Goal: Task Accomplishment & Management: Use online tool/utility

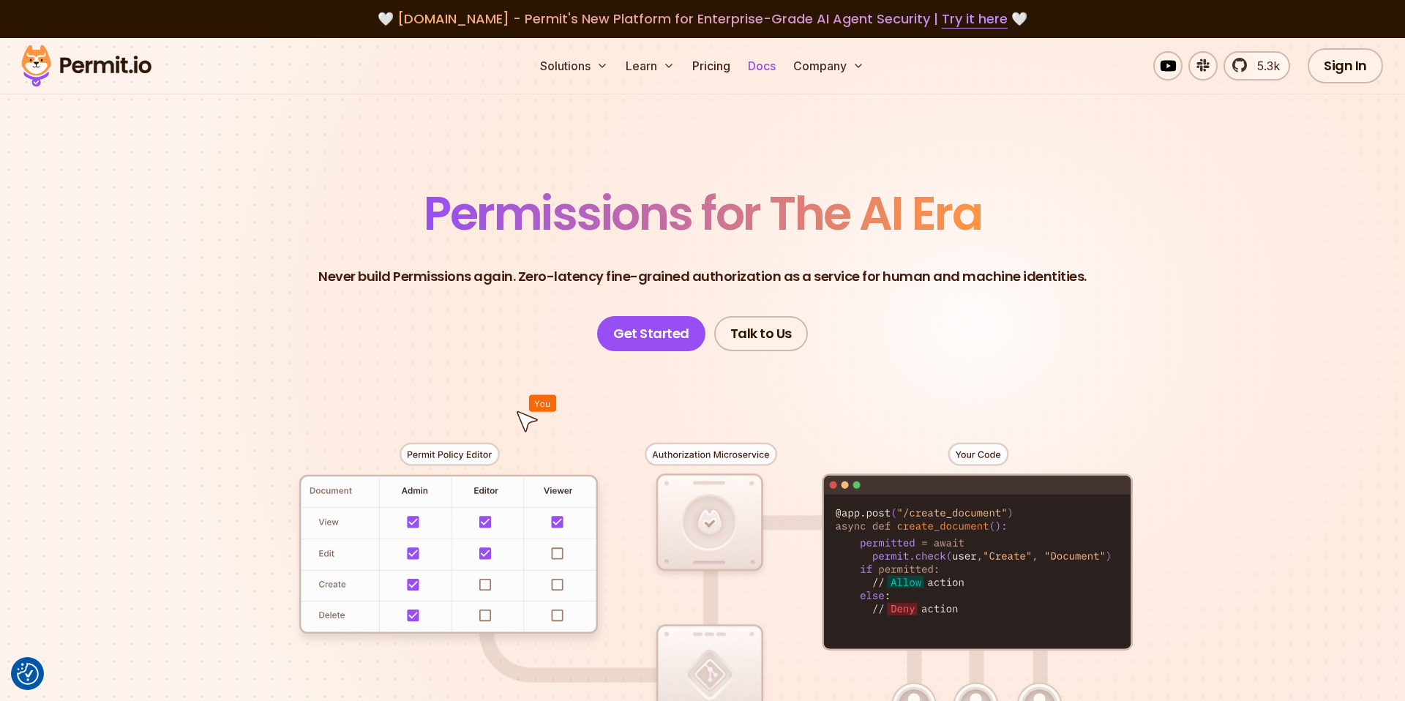
click at [755, 63] on link "Docs" at bounding box center [762, 65] width 40 height 29
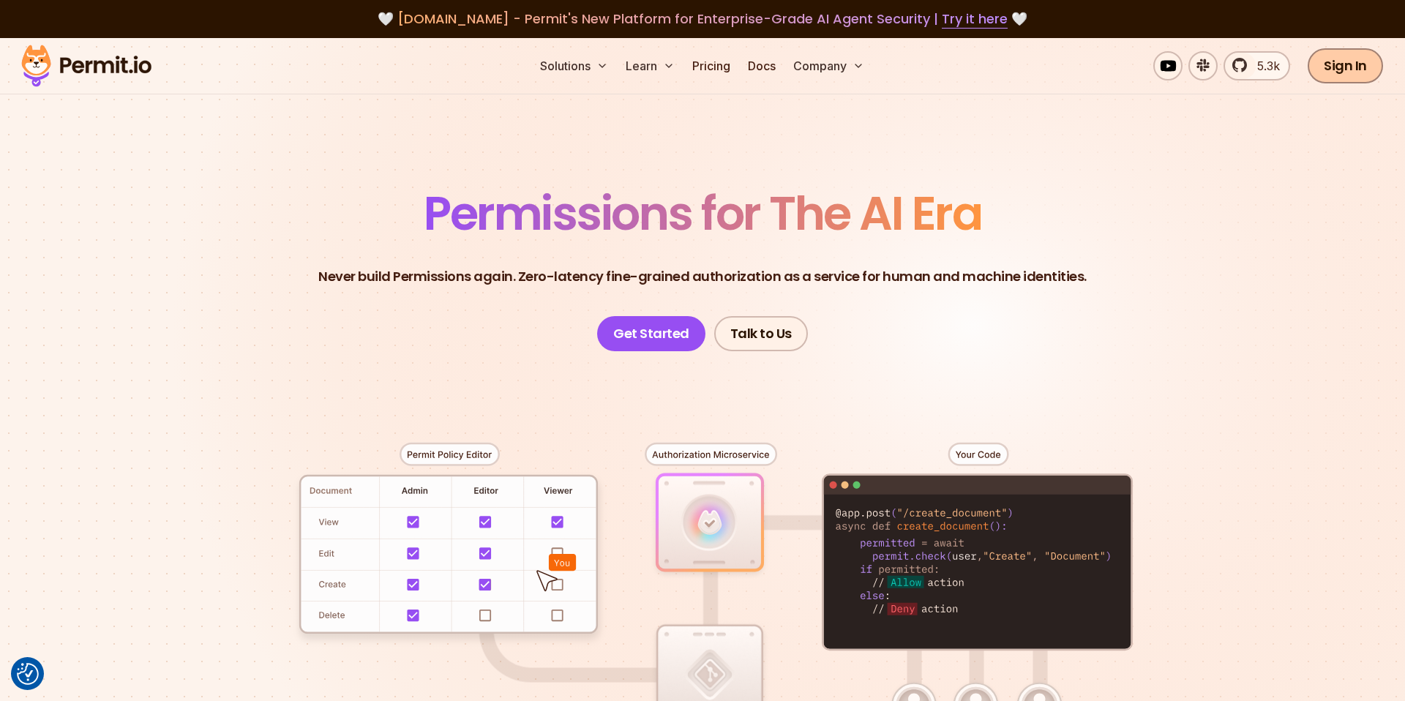
click at [1333, 59] on link "Sign In" at bounding box center [1345, 65] width 75 height 35
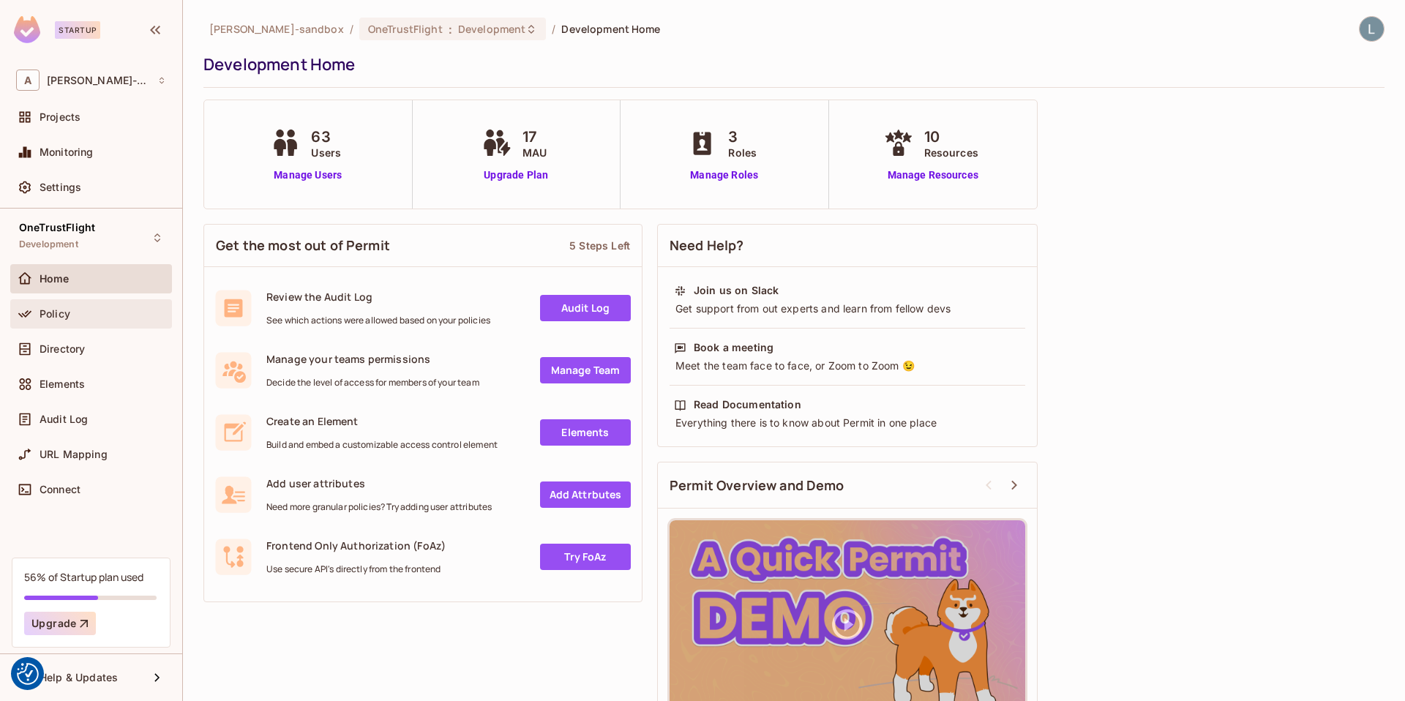
click at [63, 318] on span "Policy" at bounding box center [55, 314] width 31 height 12
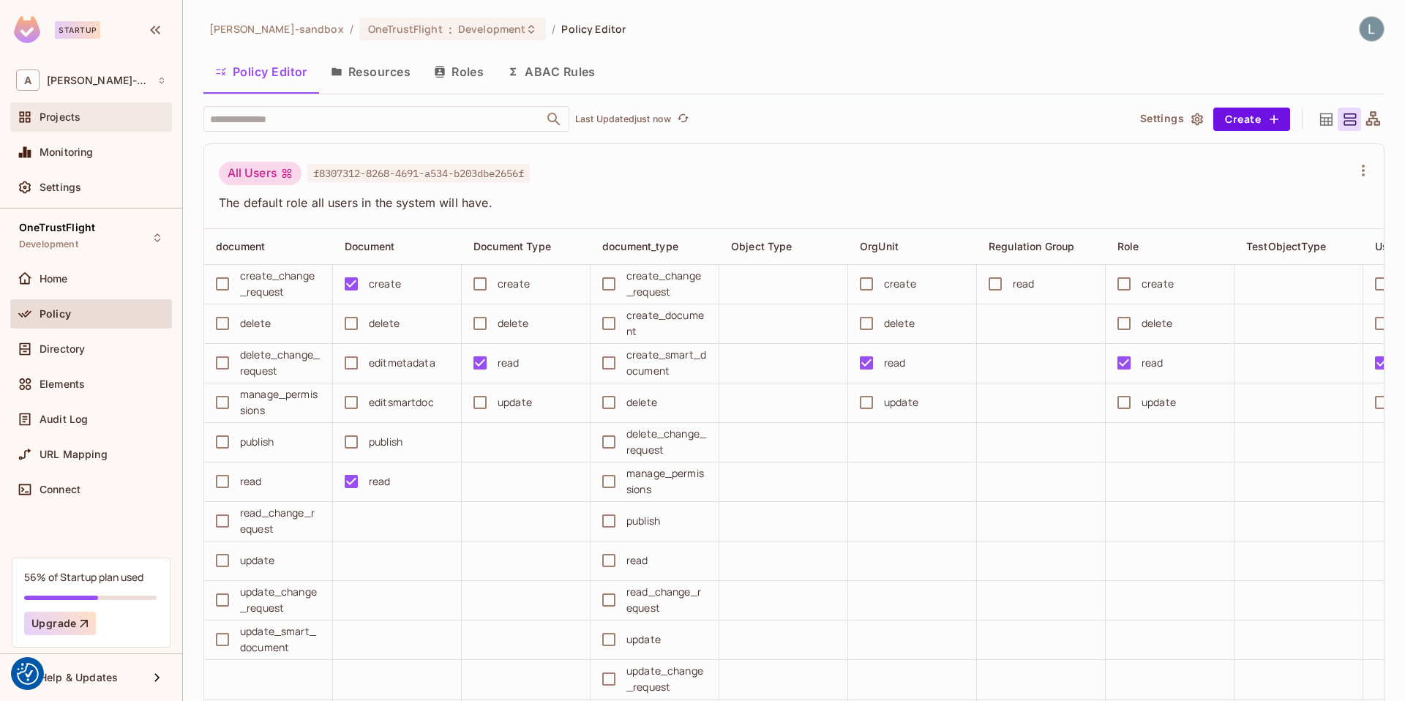
click at [60, 119] on span "Projects" at bounding box center [60, 117] width 41 height 12
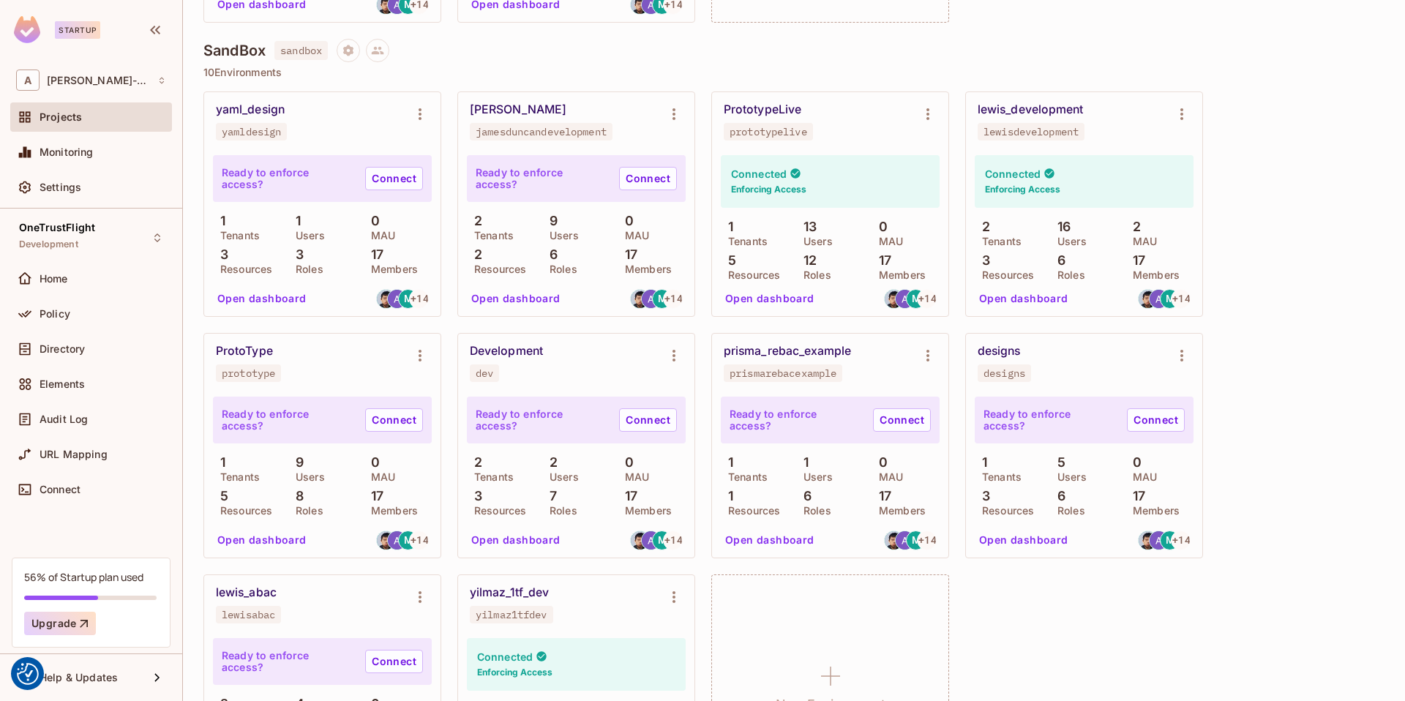
scroll to position [364, 0]
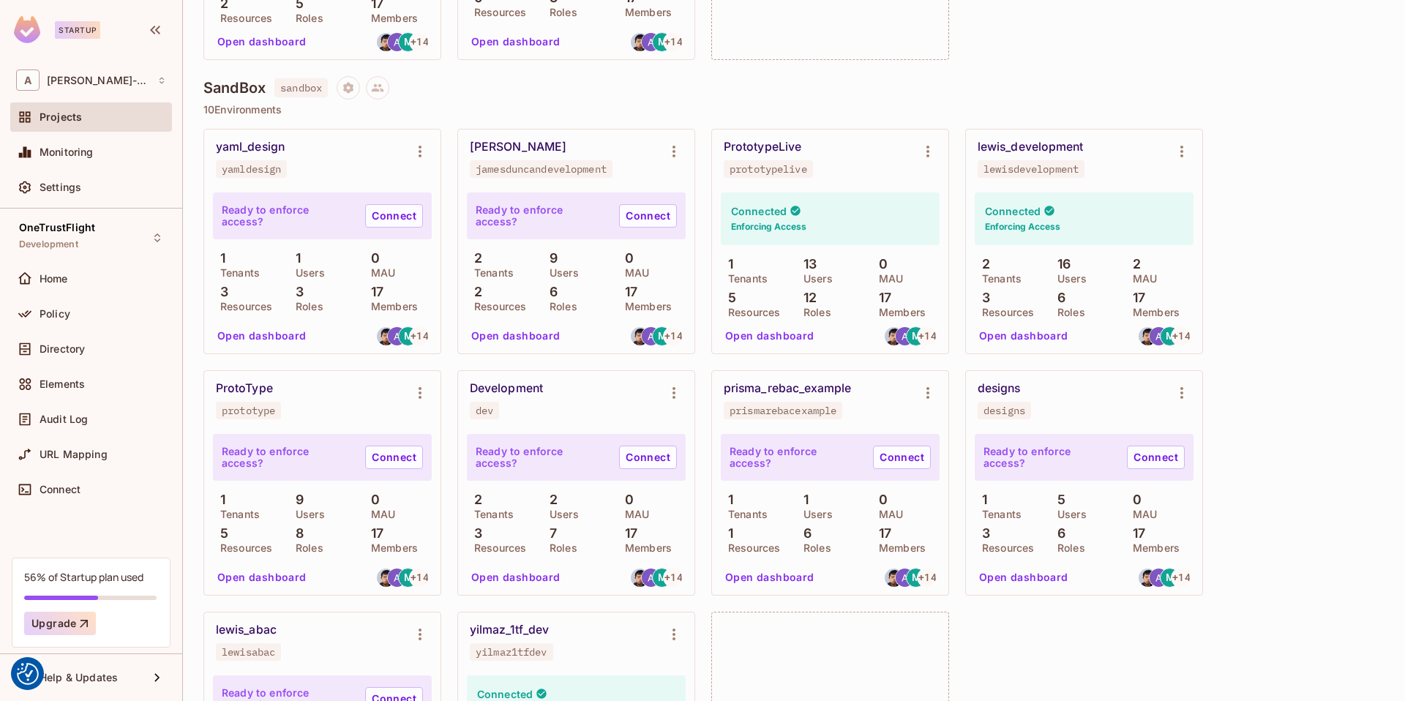
click at [1034, 339] on button "Open dashboard" at bounding box center [1023, 335] width 101 height 23
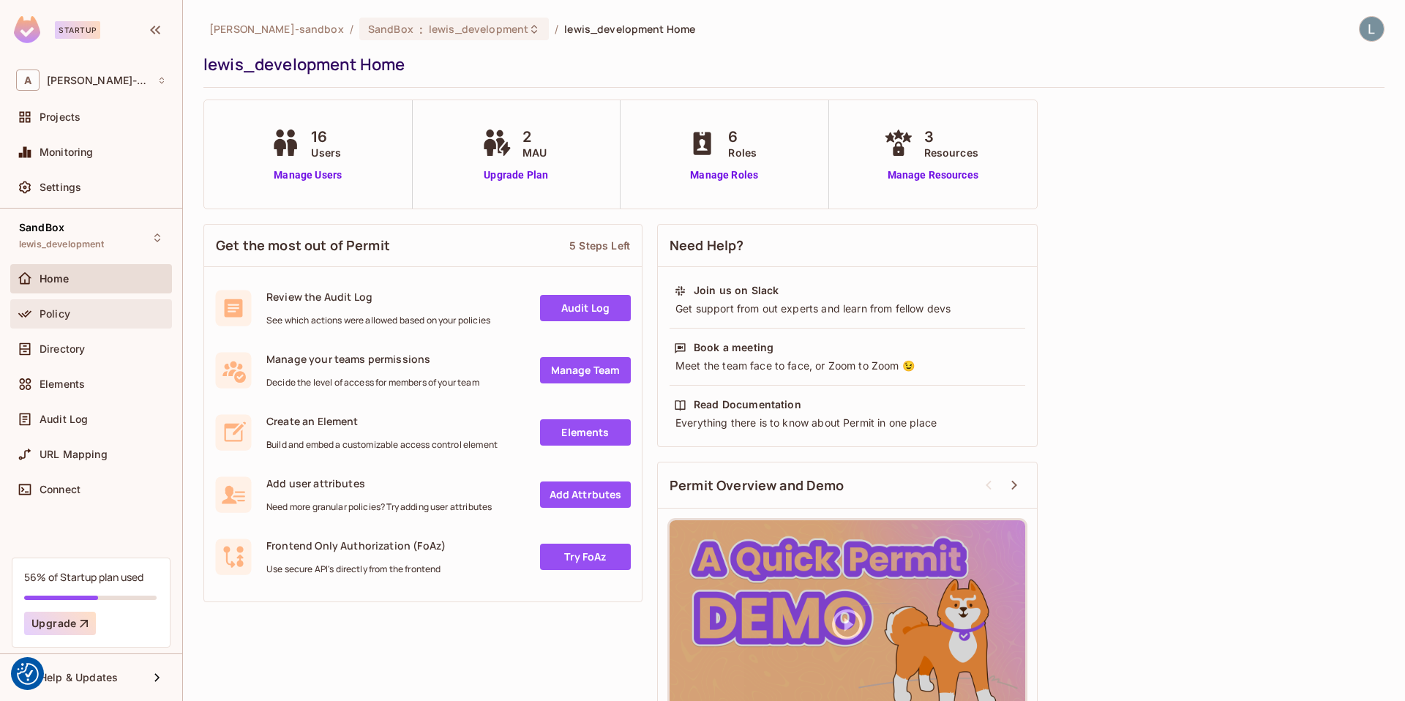
click at [59, 313] on span "Policy" at bounding box center [55, 314] width 31 height 12
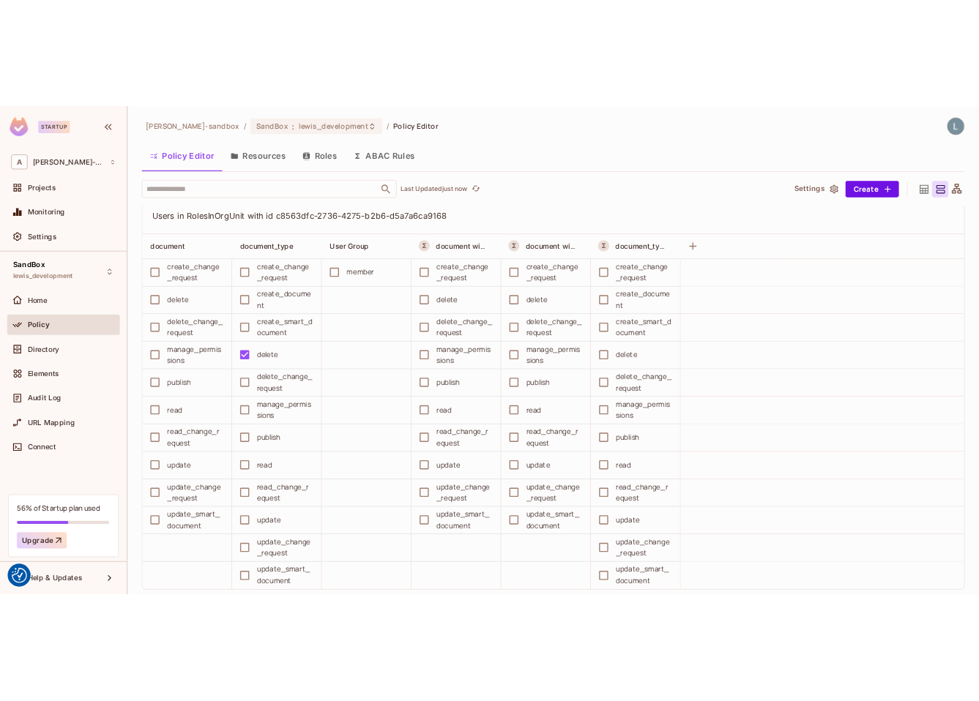
scroll to position [4319, 0]
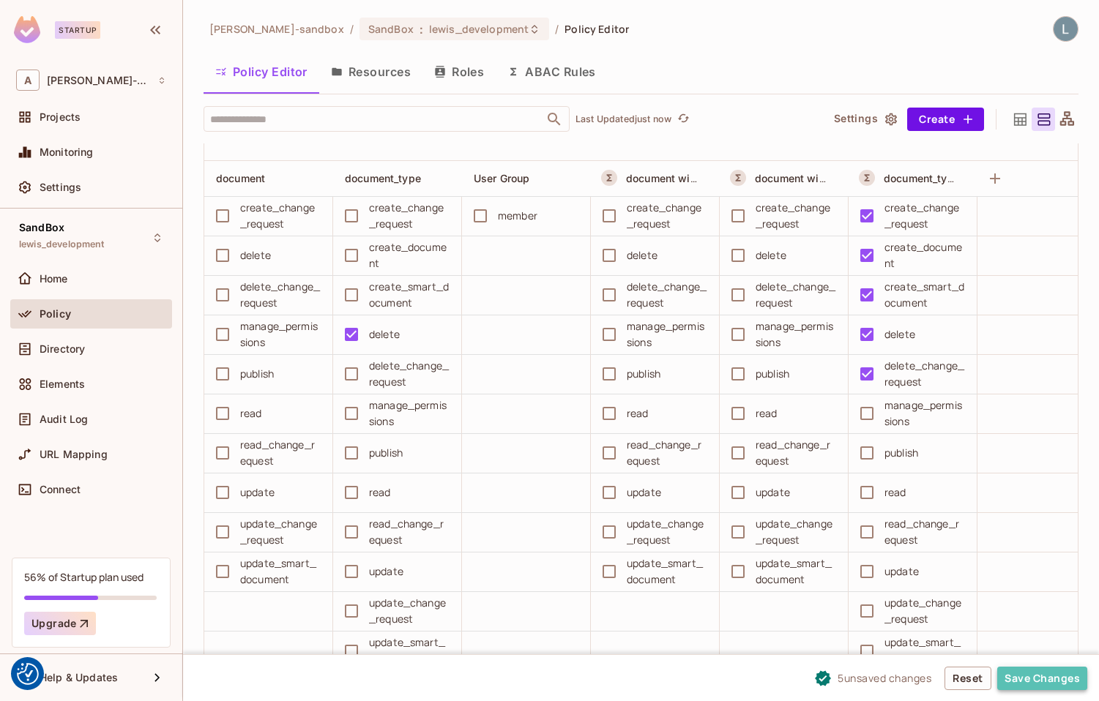
click at [1058, 681] on button "Save Changes" at bounding box center [1042, 678] width 90 height 23
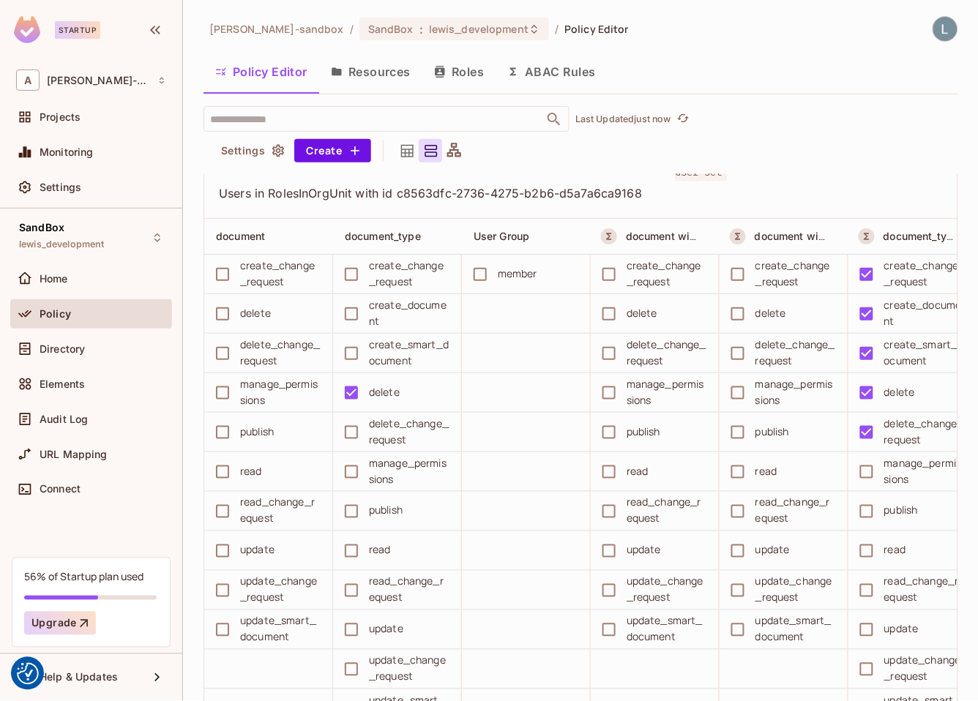
scroll to position [4337, 0]
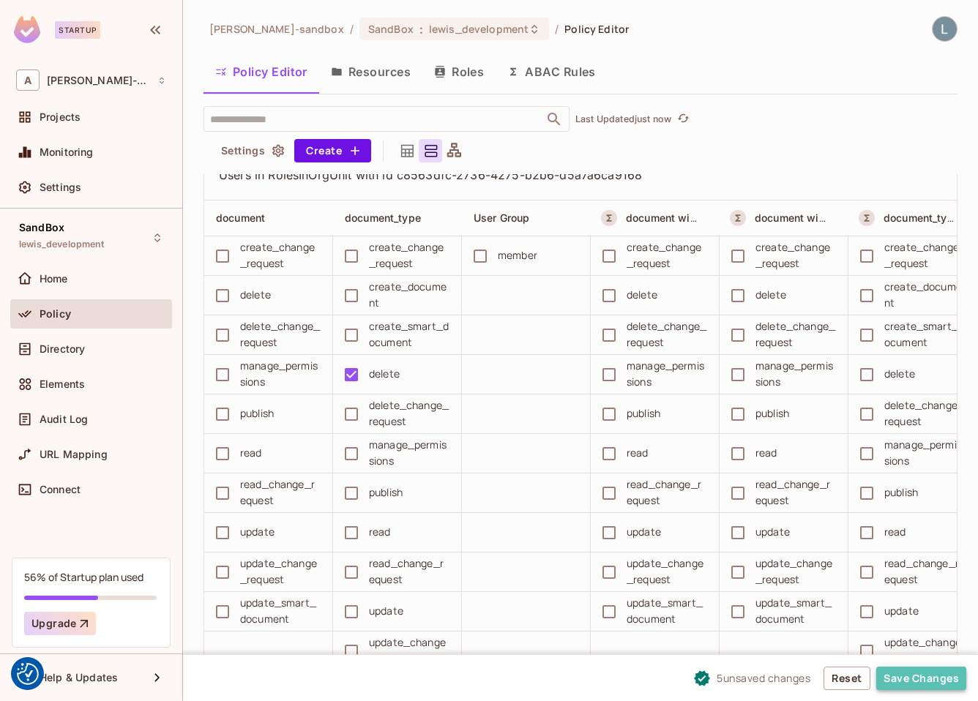
click at [924, 686] on button "Save Changes" at bounding box center [921, 678] width 90 height 23
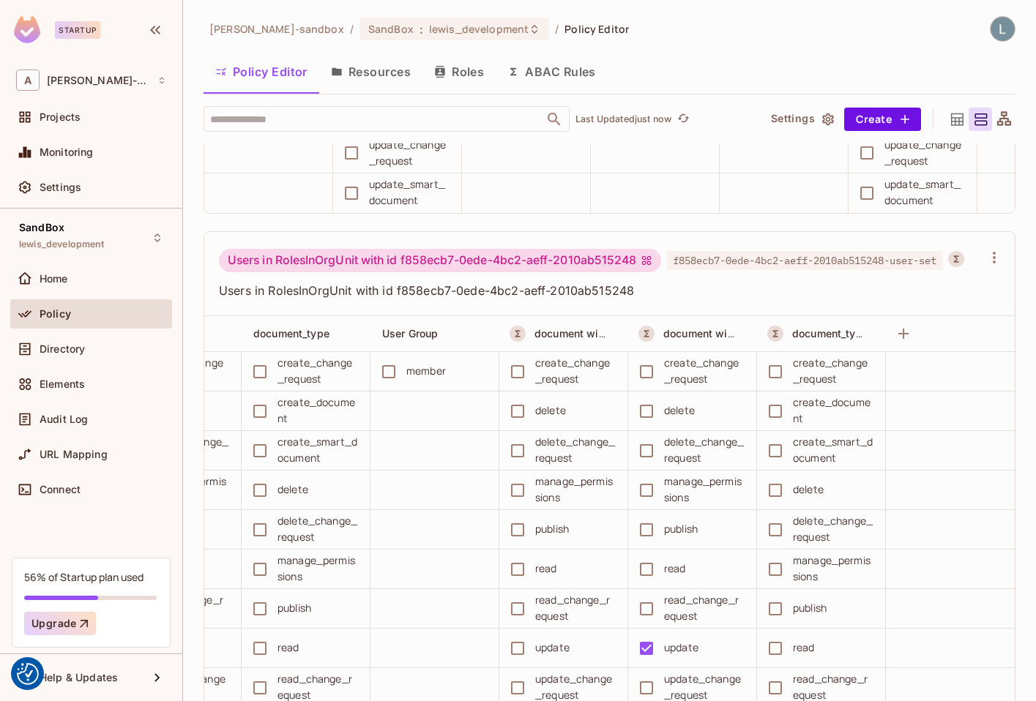
scroll to position [0, 0]
